Goal: Navigation & Orientation: Find specific page/section

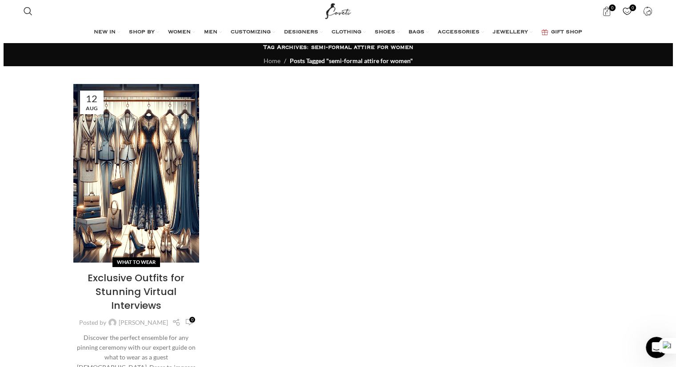
click at [333, 15] on img "Site logo" at bounding box center [338, 11] width 30 height 22
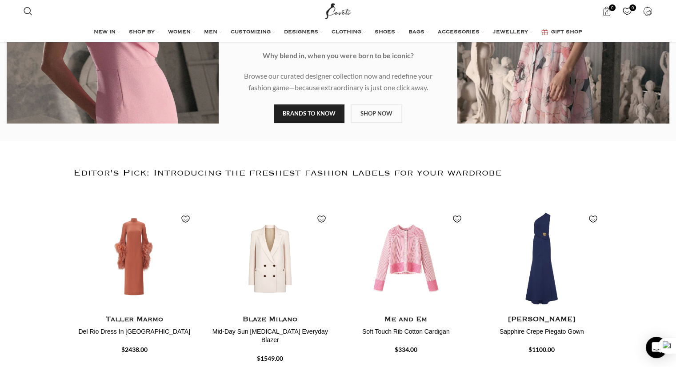
scroll to position [181, 0]
click at [420, 184] on h2 "Editor's Pick: Introducing the freshest fashion labels for your wardrobe" at bounding box center [338, 172] width 530 height 47
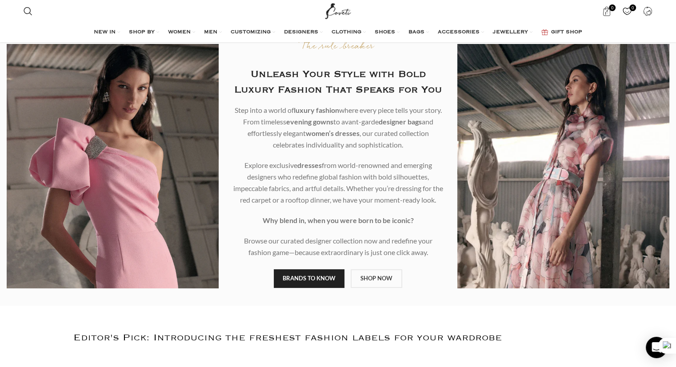
scroll to position [0, 0]
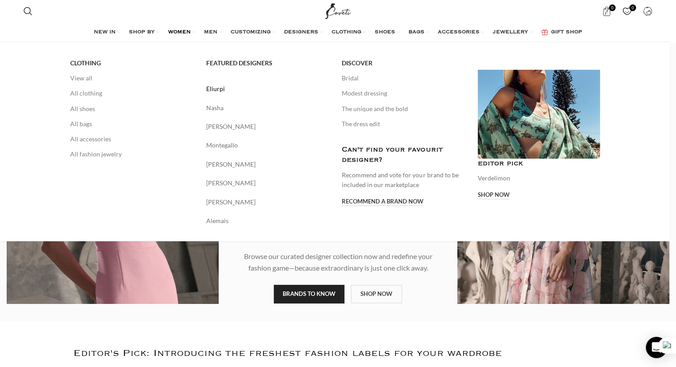
click at [221, 90] on link "Eliurpi" at bounding box center [267, 89] width 123 height 10
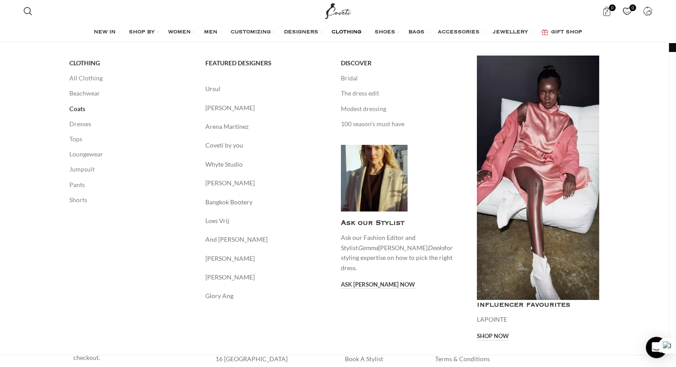
click at [80, 109] on link "Coats" at bounding box center [130, 108] width 123 height 15
